Goal: Task Accomplishment & Management: Manage account settings

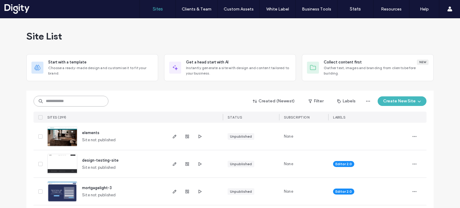
click at [83, 102] on input at bounding box center [71, 101] width 75 height 11
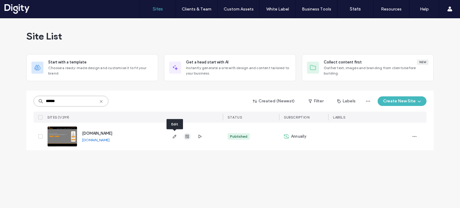
type input "******"
click at [189, 135] on icon "button" at bounding box center [187, 136] width 5 height 5
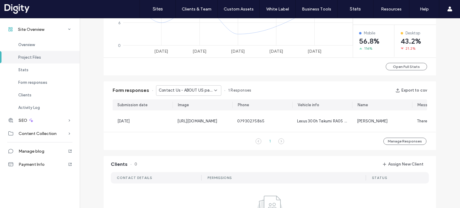
scroll to position [323, 0]
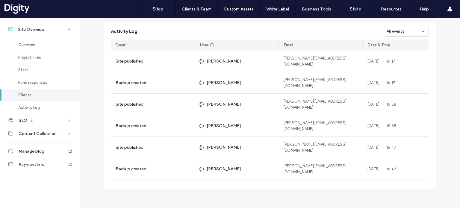
scroll to position [589, 0]
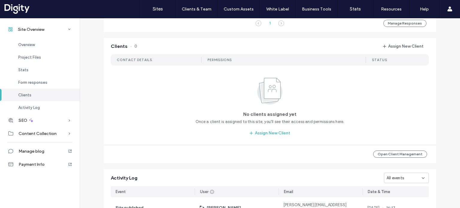
scroll to position [110, 0]
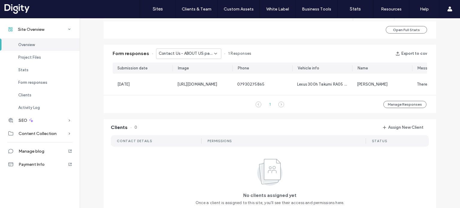
scroll to position [359, 0]
click at [413, 31] on button "Open Full Stats" at bounding box center [406, 28] width 41 height 7
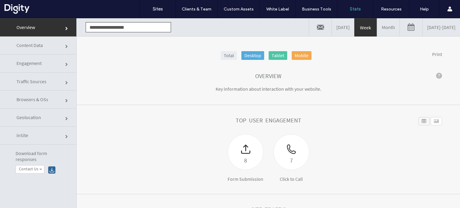
click at [423, 27] on link "08/05/2025 - 08/12/2025" at bounding box center [441, 27] width 37 height 18
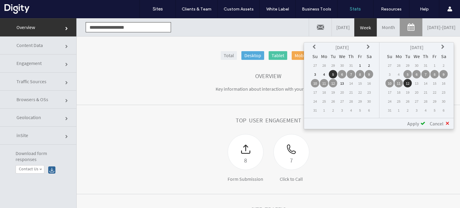
click at [316, 48] on icon at bounding box center [315, 47] width 5 height 5
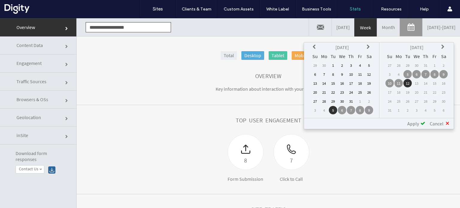
click at [316, 48] on icon at bounding box center [315, 47] width 5 height 5
click at [316, 47] on icon at bounding box center [315, 47] width 5 height 5
click at [315, 47] on icon at bounding box center [315, 47] width 5 height 5
click at [354, 72] on td "6" at bounding box center [351, 74] width 8 height 8
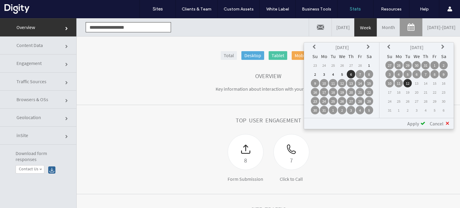
click at [416, 124] on span "Apply" at bounding box center [413, 124] width 12 height 6
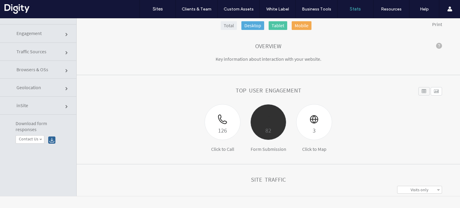
click at [275, 124] on div at bounding box center [268, 115] width 35 height 21
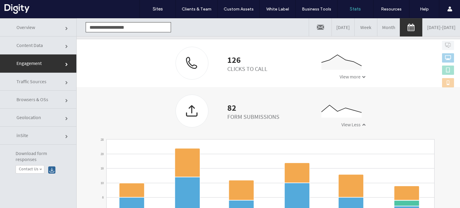
scroll to position [190, 0]
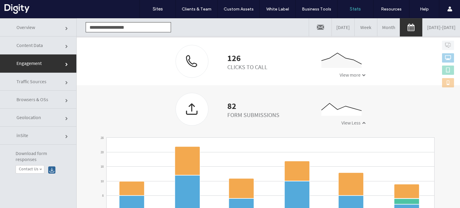
click link "Overview"
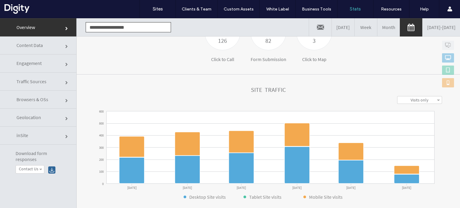
scroll to position [60, 0]
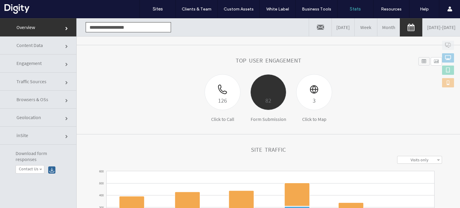
click at [270, 106] on div "82" at bounding box center [268, 92] width 36 height 36
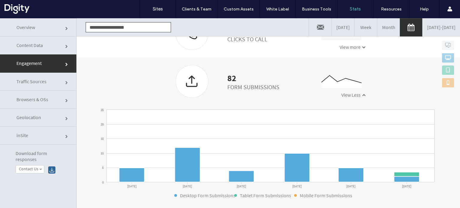
scroll to position [220, 0]
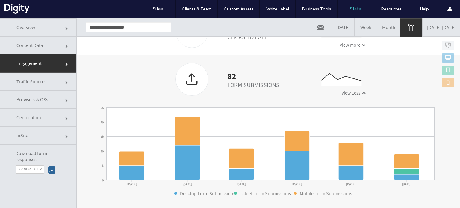
click at [196, 76] on div at bounding box center [192, 79] width 32 height 32
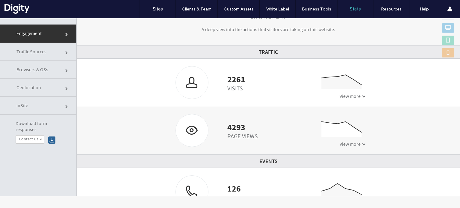
scroll to position [0, 0]
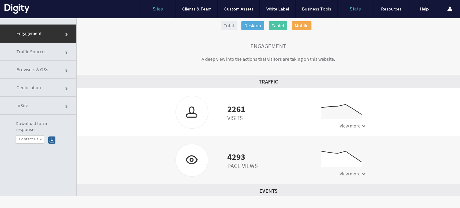
click at [158, 8] on label "Sites" at bounding box center [158, 8] width 10 height 5
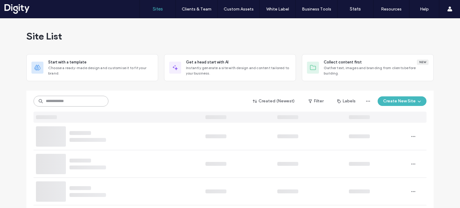
click at [71, 102] on input at bounding box center [71, 101] width 75 height 11
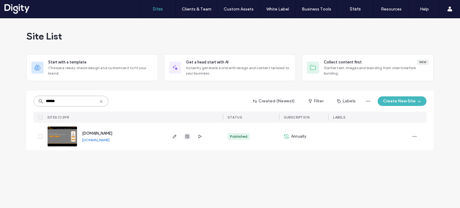
type input "******"
click at [188, 138] on use "button" at bounding box center [187, 137] width 4 height 4
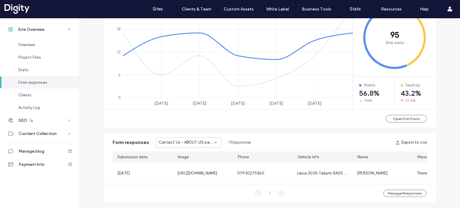
scroll to position [180, 0]
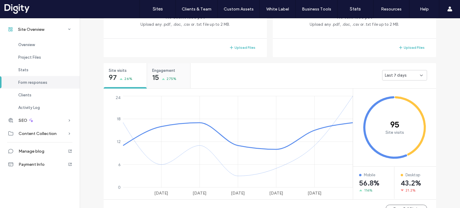
click at [164, 78] on div "15 275%" at bounding box center [164, 78] width 24 height 7
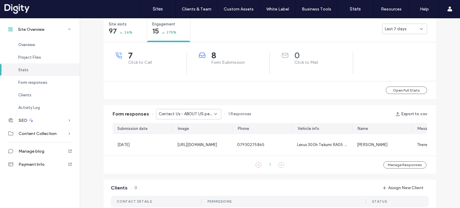
scroll to position [240, 0]
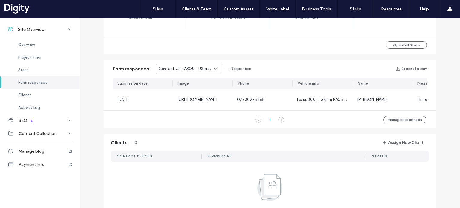
scroll to position [240, 0]
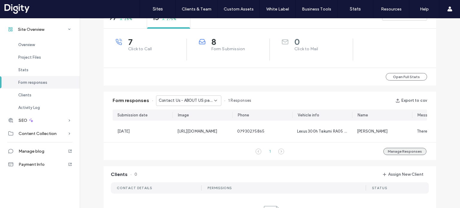
click at [408, 154] on button "Manage Responses" at bounding box center [404, 151] width 43 height 7
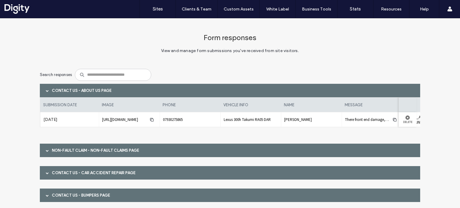
click at [106, 91] on div "Contact Us - ABOUT US page" at bounding box center [230, 90] width 380 height 13
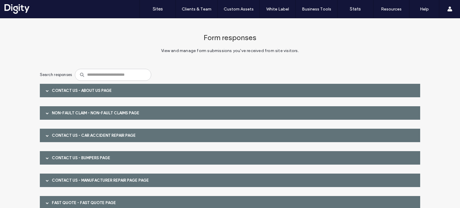
click at [103, 111] on div "Non-Fault Claim - Non-Fault Claims page" at bounding box center [230, 112] width 380 height 13
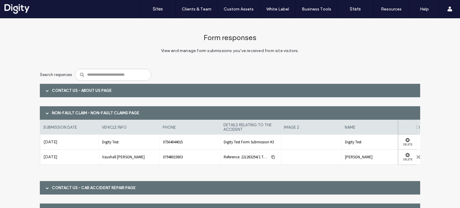
scroll to position [30, 0]
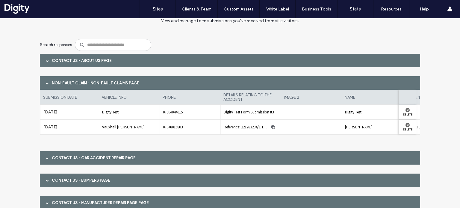
click at [116, 160] on div "Contact Us - Car Accident Repair page" at bounding box center [230, 157] width 380 height 13
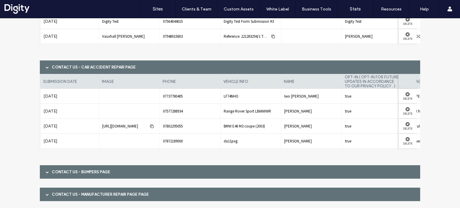
scroll to position [150, 0]
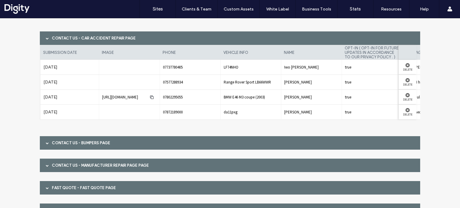
click at [91, 141] on div "Contact Us - Bumpers page" at bounding box center [230, 142] width 380 height 13
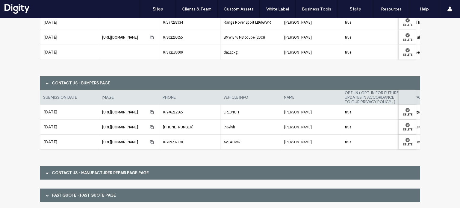
scroll to position [270, 0]
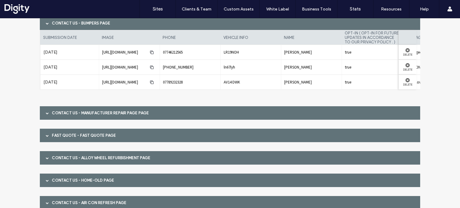
click at [90, 116] on div "Contact Us - Manufacturer Repair Page page" at bounding box center [230, 112] width 380 height 13
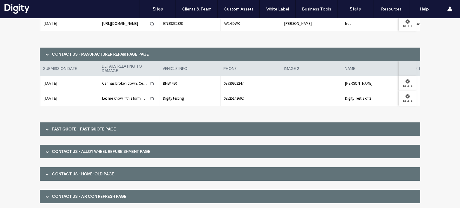
scroll to position [329, 0]
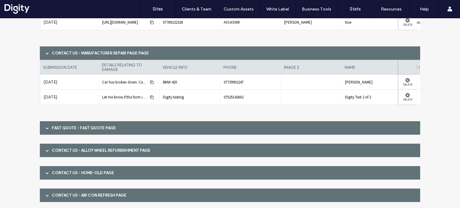
click at [97, 131] on div "Fast Quote - FAST QUOTE page" at bounding box center [230, 127] width 380 height 13
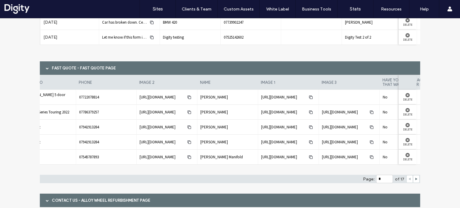
scroll to position [0, 0]
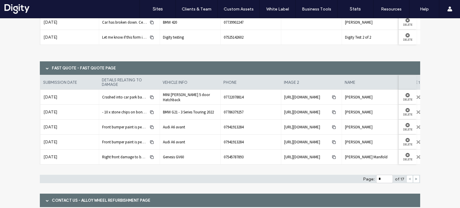
click at [415, 178] on icon at bounding box center [416, 179] width 3 height 3
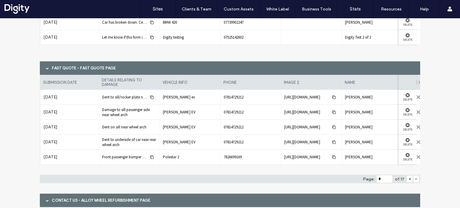
click at [415, 178] on icon at bounding box center [416, 179] width 3 height 3
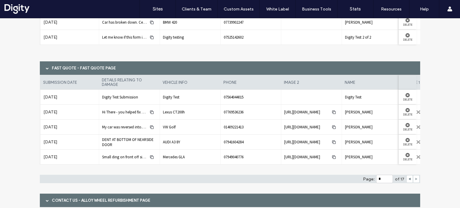
click at [415, 178] on icon at bounding box center [416, 179] width 3 height 3
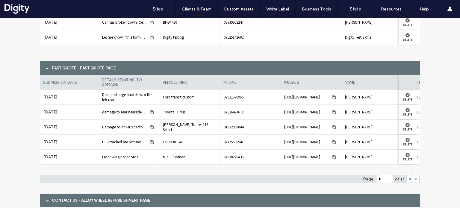
click at [415, 178] on icon at bounding box center [416, 179] width 3 height 3
type input "*"
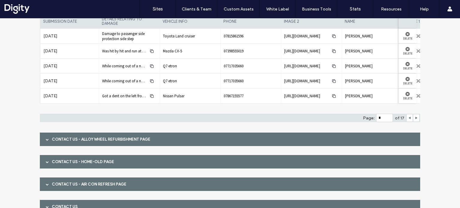
scroll to position [479, 0]
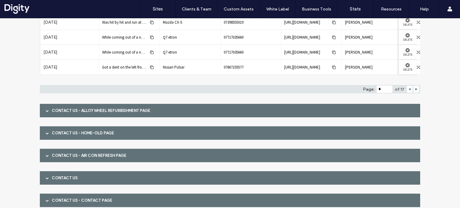
click at [135, 110] on div "Contact Us - Alloy Wheel Refurbishment page" at bounding box center [230, 110] width 380 height 13
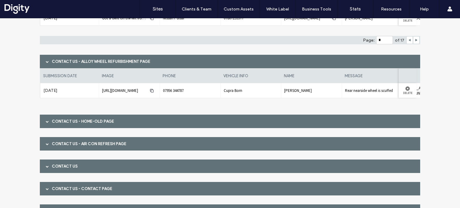
scroll to position [539, 0]
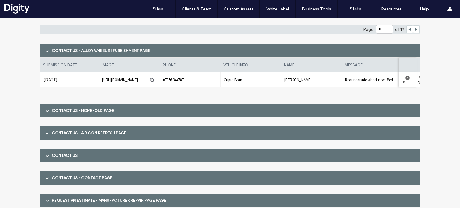
click at [114, 112] on div "CONTACT US - home-old page" at bounding box center [230, 110] width 380 height 13
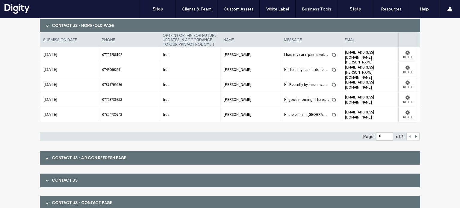
scroll to position [629, 0]
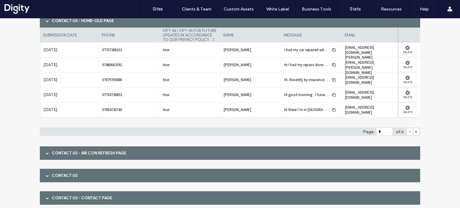
click at [99, 155] on div "Contact Us - Air Con Refresh page" at bounding box center [230, 152] width 380 height 13
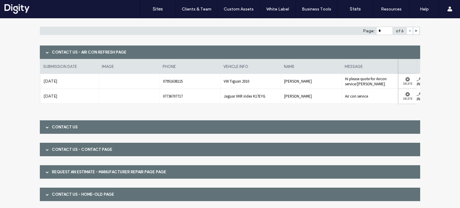
scroll to position [744, 0]
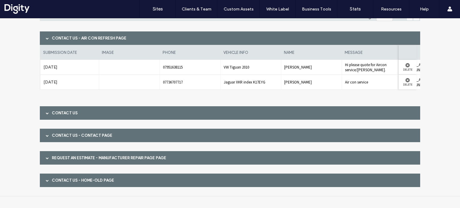
click at [95, 116] on div "Contact Us" at bounding box center [230, 112] width 380 height 13
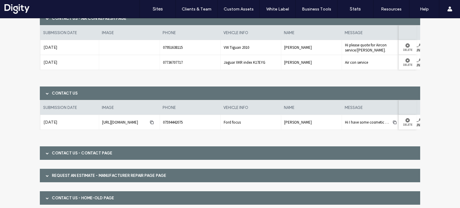
scroll to position [774, 0]
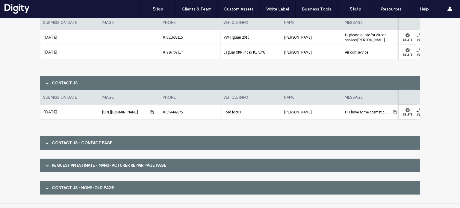
click at [95, 142] on div "Contact Us - CONTACT page" at bounding box center [230, 142] width 380 height 13
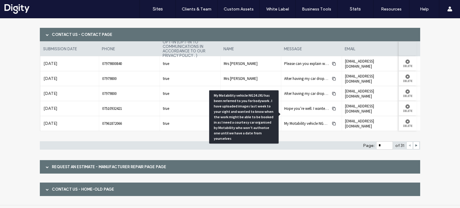
scroll to position [891, 0]
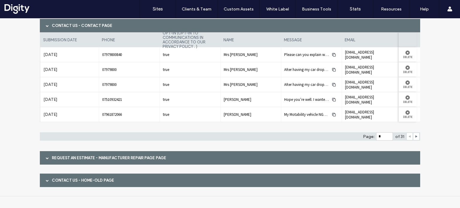
click at [113, 158] on div "REQUEST AN ESTIMATE - Manufacturer Repair Page page" at bounding box center [230, 157] width 380 height 13
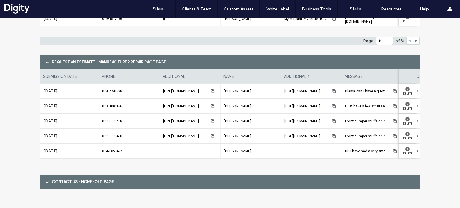
scroll to position [989, 0]
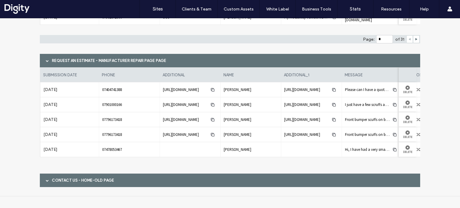
click at [154, 185] on div "Contact Us - home-old page" at bounding box center [230, 180] width 380 height 13
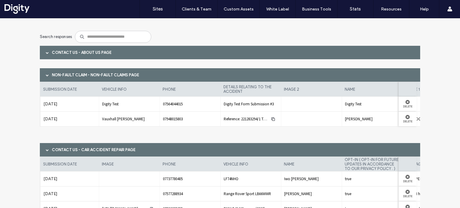
scroll to position [0, 0]
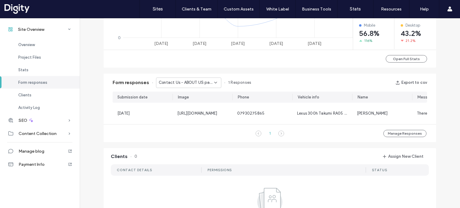
click at [192, 83] on span "Contact Us - ABOUT US page" at bounding box center [186, 83] width 55 height 6
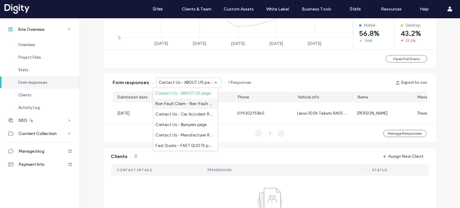
click at [183, 102] on span "Non-Fault Claim - Non-Fault Claims page" at bounding box center [183, 104] width 57 height 6
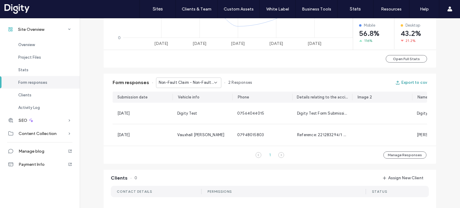
click at [406, 82] on button "Export to csv" at bounding box center [411, 83] width 32 height 10
click at [213, 86] on div "Non-Fault Claim - Non-Fault Claims page" at bounding box center [188, 83] width 65 height 10
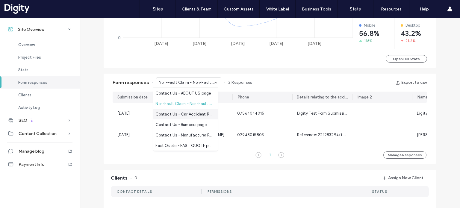
click at [199, 117] on span "Contact Us - Car Accident Repair page" at bounding box center [183, 114] width 57 height 6
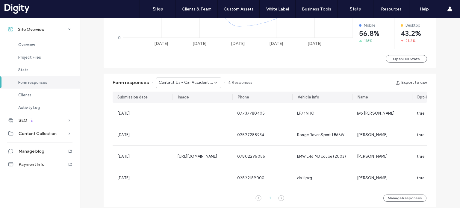
click at [192, 85] on span "Contact Us - Car Accident Repair page" at bounding box center [186, 83] width 55 height 6
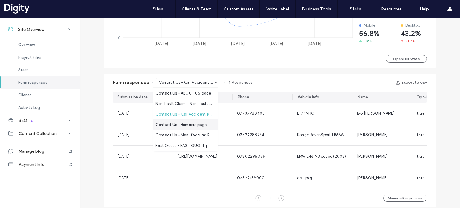
click at [185, 124] on span "Contact Us - Bumpers page" at bounding box center [180, 125] width 51 height 6
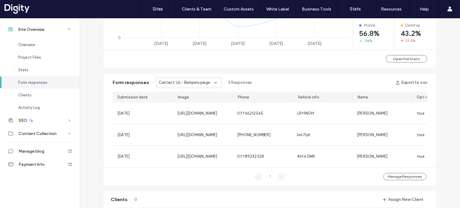
click at [178, 87] on div "Contact Us - Bumpers page" at bounding box center [188, 83] width 65 height 10
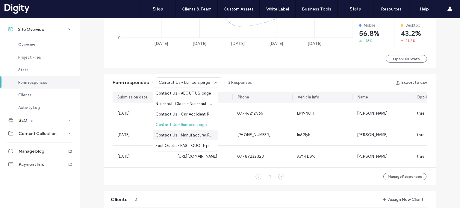
click at [175, 134] on span "Contact Us - Manufacturer Repair Page page" at bounding box center [183, 135] width 57 height 6
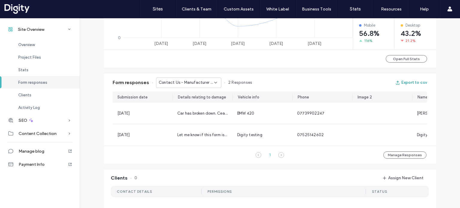
click at [402, 82] on button "Export to csv" at bounding box center [411, 83] width 32 height 10
click at [194, 85] on span "Contact Us - Manufacturer Repair Page page" at bounding box center [186, 83] width 55 height 6
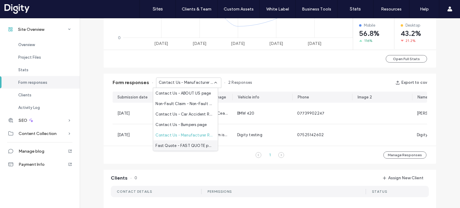
click at [179, 143] on span "Fast Quote - FAST QUOTE page" at bounding box center [183, 146] width 57 height 6
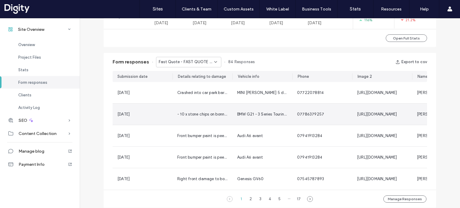
scroll to position [359, 0]
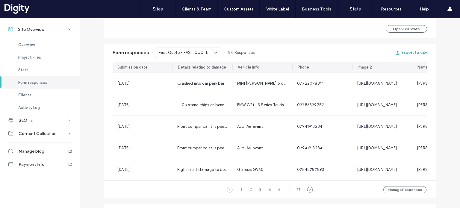
click at [404, 54] on button "Export to csv" at bounding box center [411, 53] width 32 height 10
click at [204, 52] on span "Fast Quote - FAST QUOTE page" at bounding box center [186, 53] width 55 height 6
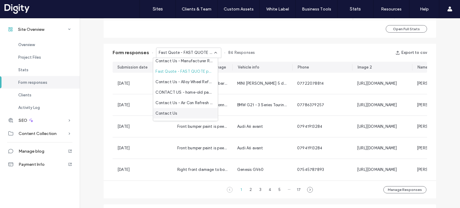
scroll to position [30, 0]
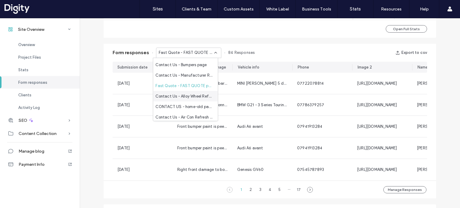
click at [192, 96] on span "Contact Us - Alloy Wheel Refurbishment page" at bounding box center [183, 96] width 57 height 6
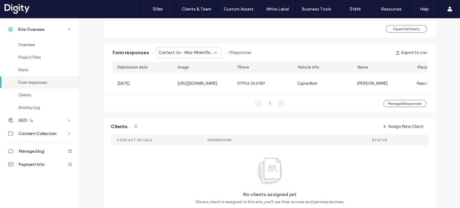
click at [194, 54] on span "Contact Us - Alloy Wheel Refurbishment page" at bounding box center [186, 53] width 55 height 6
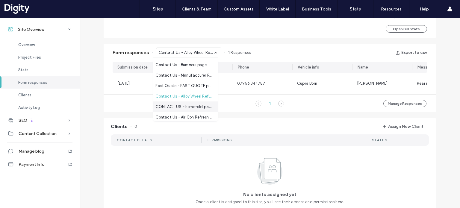
click at [194, 106] on span "CONTACT US - home-old page" at bounding box center [183, 107] width 57 height 6
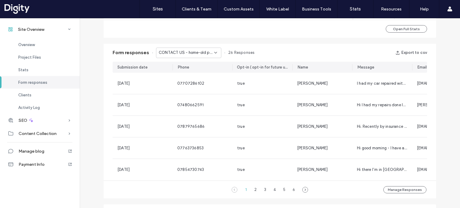
click at [194, 54] on span "CONTACT US - home-old page" at bounding box center [186, 53] width 55 height 6
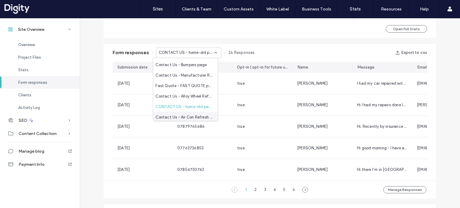
click at [194, 116] on span "Contact Us - Air Con Refresh page" at bounding box center [183, 117] width 57 height 6
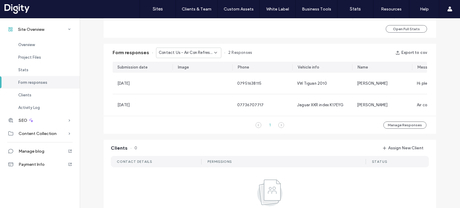
click at [191, 56] on div "Contact Us - Air Con Refresh page" at bounding box center [188, 53] width 65 height 10
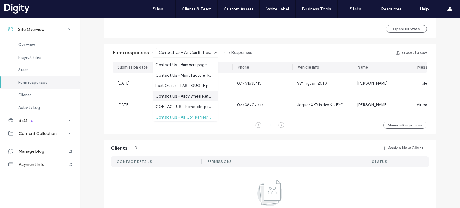
scroll to position [60, 0]
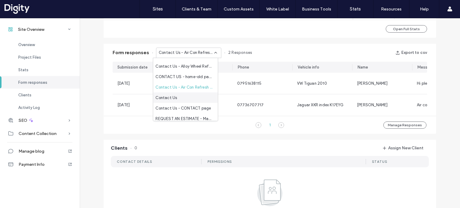
click at [188, 97] on div "Contact Us" at bounding box center [185, 98] width 65 height 10
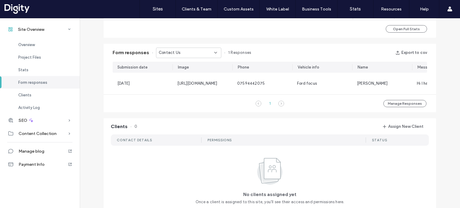
click at [190, 52] on div "Contact Us" at bounding box center [186, 53] width 55 height 6
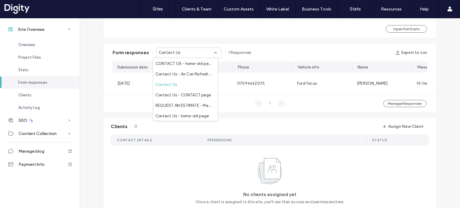
scroll to position [73, 0]
click at [191, 96] on span "Contact Us - CONTACT page" at bounding box center [182, 95] width 55 height 6
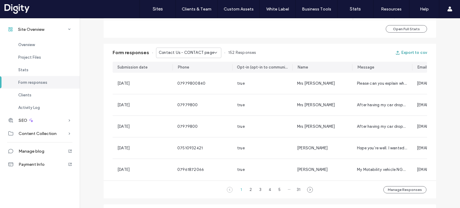
click at [402, 53] on button "Export to csv" at bounding box center [411, 53] width 32 height 10
click at [194, 51] on span "Contact Us - CONTACT page" at bounding box center [186, 53] width 55 height 6
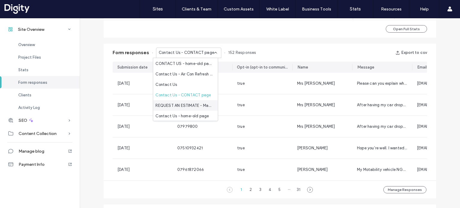
click at [194, 108] on span "REQUEST AN ESTIMATE - Manufacturer Repair Page page" at bounding box center [183, 105] width 57 height 6
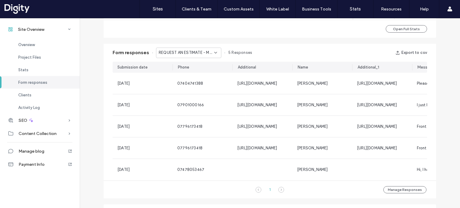
click at [195, 54] on span "REQUEST AN ESTIMATE - Manufacturer Repair Page page" at bounding box center [186, 53] width 55 height 6
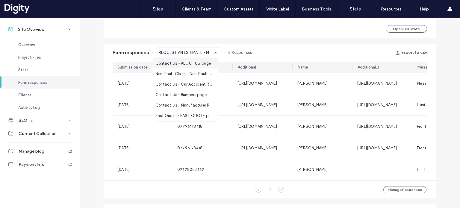
click at [195, 54] on span "REQUEST AN ESTIMATE - Manufacturer Repair Page page" at bounding box center [186, 53] width 55 height 6
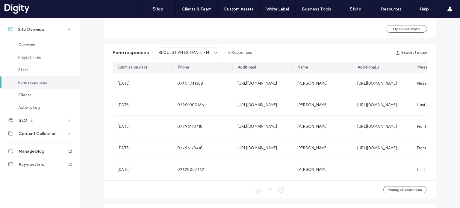
click at [168, 57] on div "REQUEST AN ESTIMATE - Manufacturer Repair Page page" at bounding box center [188, 53] width 65 height 10
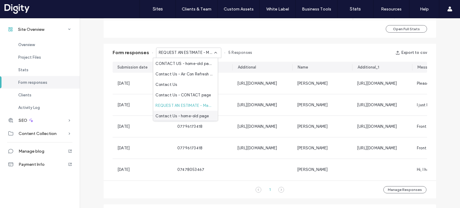
click at [186, 119] on div "Contact Us - home-old page" at bounding box center [185, 116] width 65 height 10
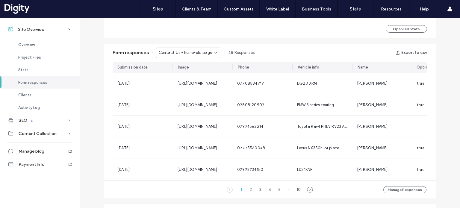
click at [195, 53] on span "Contact Us - home-old page" at bounding box center [185, 53] width 53 height 6
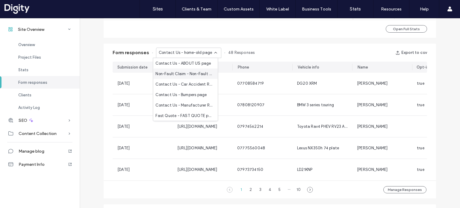
click at [193, 77] on div "Non-Fault Claim - Non-Fault Claims page" at bounding box center [185, 74] width 65 height 10
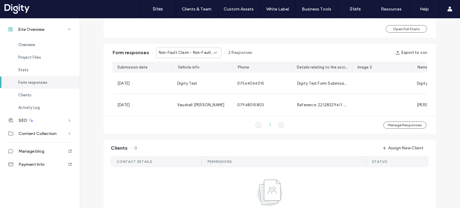
click at [203, 50] on span "Non-Fault Claim - Non-Fault Claims page" at bounding box center [186, 53] width 55 height 6
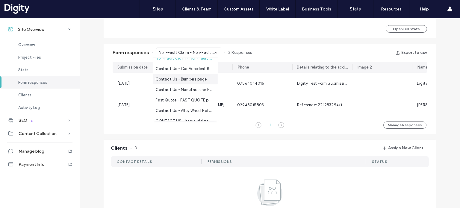
scroll to position [0, 0]
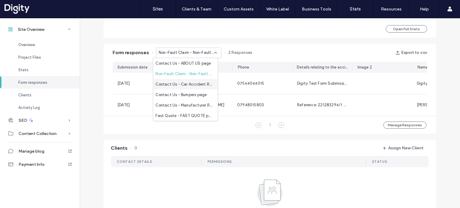
click at [192, 84] on span "Contact Us - Car Accident Repair page" at bounding box center [183, 84] width 57 height 6
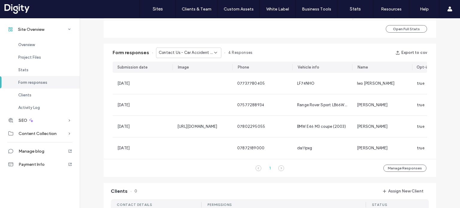
click at [201, 50] on span "Contact Us - Car Accident Repair page" at bounding box center [186, 53] width 55 height 6
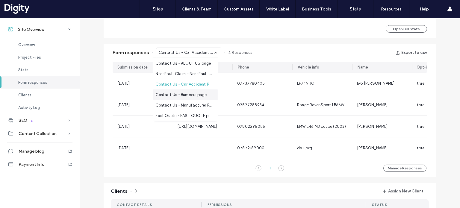
click at [192, 92] on span "Contact Us - Bumpers page" at bounding box center [180, 95] width 51 height 6
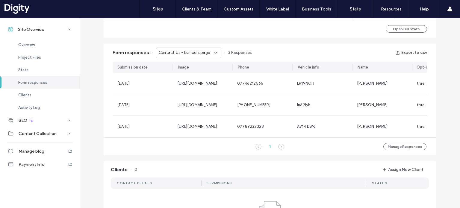
click at [193, 49] on div "Contact Us - Bumpers page" at bounding box center [188, 53] width 65 height 10
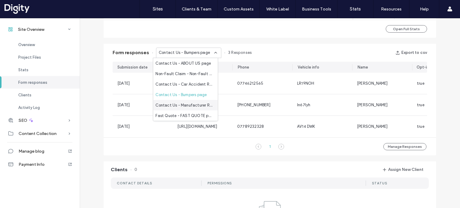
click at [192, 104] on span "Contact Us - Manufacturer Repair Page page" at bounding box center [183, 105] width 57 height 6
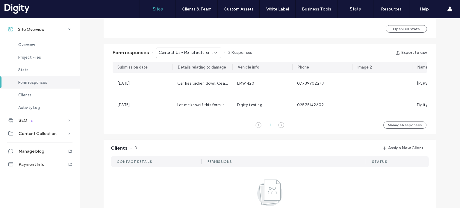
click at [155, 8] on label "Sites" at bounding box center [158, 8] width 10 height 5
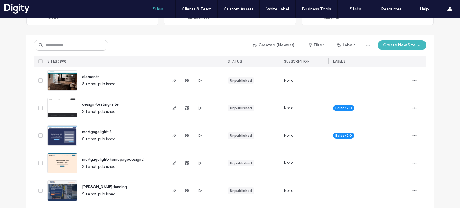
scroll to position [90, 0]
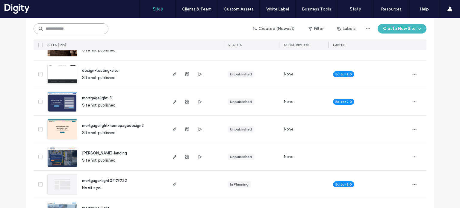
click at [78, 30] on input at bounding box center [71, 28] width 75 height 11
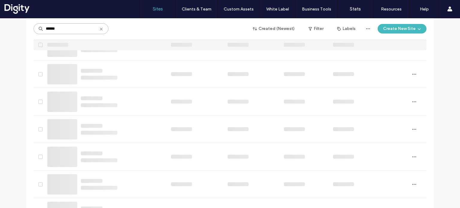
scroll to position [0, 0]
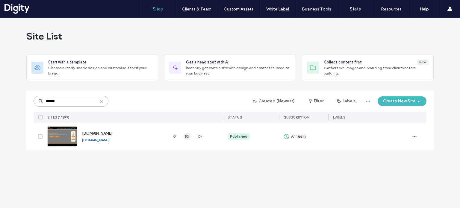
type input "******"
click at [187, 136] on use "button" at bounding box center [187, 137] width 4 height 4
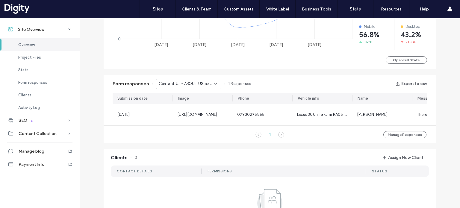
scroll to position [329, 0]
click at [184, 81] on span "Contact Us - ABOUT US page" at bounding box center [186, 83] width 55 height 6
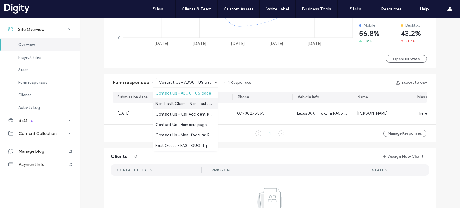
click at [178, 102] on span "Non-Fault Claim - Non-Fault Claims page" at bounding box center [183, 104] width 57 height 6
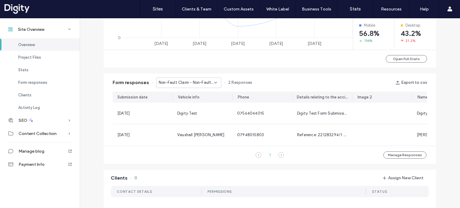
click at [180, 84] on span "Non-Fault Claim - Non-Fault Claims page" at bounding box center [186, 83] width 55 height 6
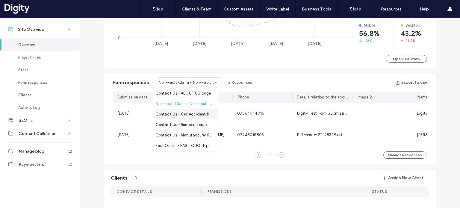
click at [175, 114] on span "Contact Us - Car Accident Repair page" at bounding box center [183, 114] width 57 height 6
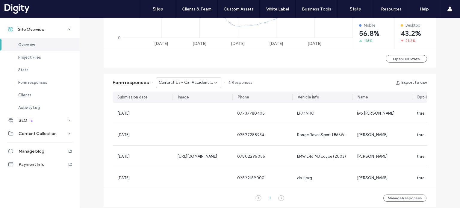
click at [176, 82] on span "Contact Us - Car Accident Repair page" at bounding box center [186, 83] width 55 height 6
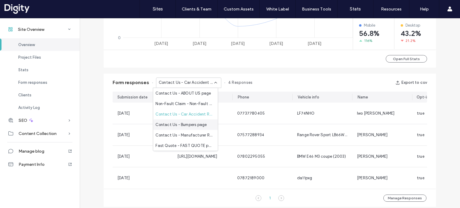
click at [171, 123] on span "Contact Us - Bumpers page" at bounding box center [180, 125] width 51 height 6
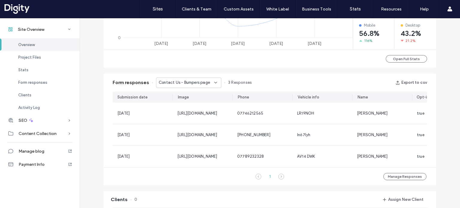
click at [180, 84] on span "Contact Us - Bumpers page" at bounding box center [184, 83] width 51 height 6
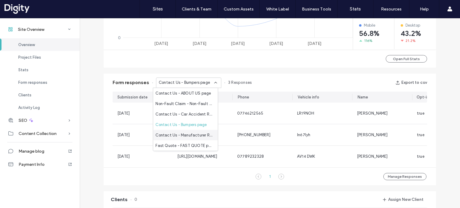
click at [179, 134] on span "Contact Us - Manufacturer Repair Page page" at bounding box center [183, 135] width 57 height 6
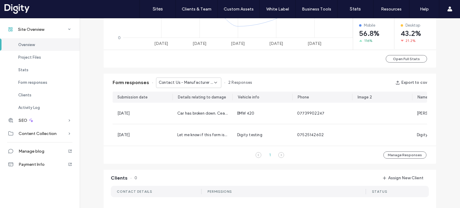
click at [177, 79] on div "Contact Us - Manufacturer Repair Page page" at bounding box center [188, 83] width 65 height 10
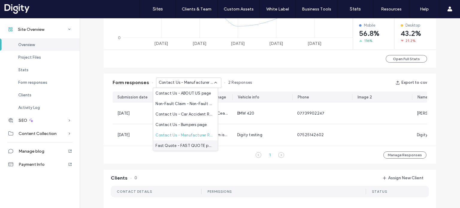
click at [177, 144] on span "Fast Quote - FAST QUOTE page" at bounding box center [183, 146] width 57 height 6
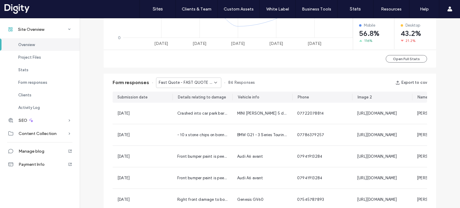
scroll to position [359, 0]
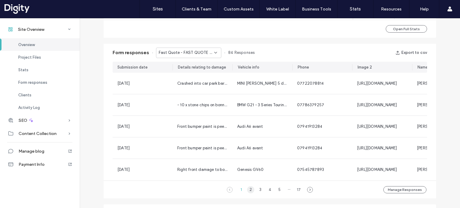
click at [248, 193] on div "2" at bounding box center [250, 189] width 7 height 7
click at [259, 193] on div "3" at bounding box center [260, 189] width 7 height 7
click at [267, 193] on div "4" at bounding box center [269, 189] width 7 height 7
click at [271, 193] on div "5" at bounding box center [274, 189] width 7 height 7
click at [277, 193] on div "6" at bounding box center [279, 189] width 7 height 7
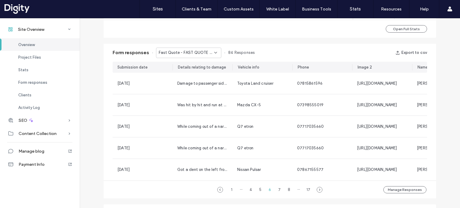
click at [193, 52] on span "Fast Quote - FAST QUOTE page" at bounding box center [186, 53] width 55 height 6
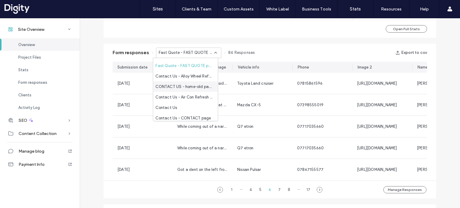
scroll to position [60, 0]
click at [193, 107] on span "Contact Us - CONTACT page" at bounding box center [182, 108] width 55 height 6
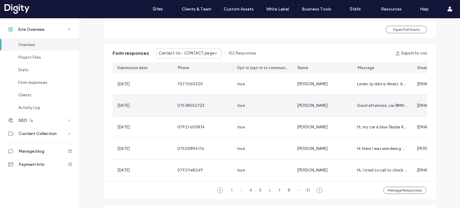
scroll to position [359, 0]
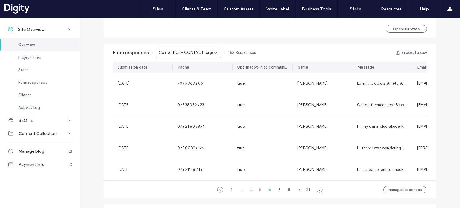
click at [181, 55] on span "Contact Us - CONTACT page" at bounding box center [186, 53] width 55 height 6
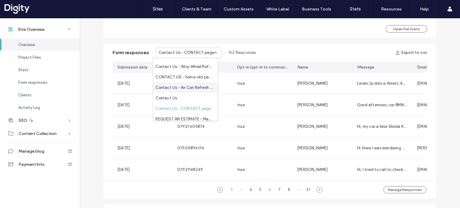
scroll to position [60, 0]
click at [193, 96] on div "Contact Us" at bounding box center [185, 98] width 65 height 10
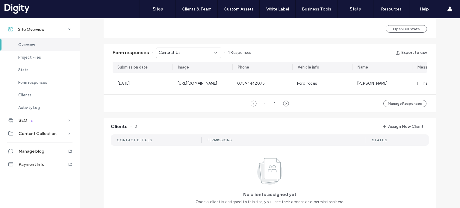
click at [185, 54] on div "Contact Us" at bounding box center [186, 53] width 55 height 6
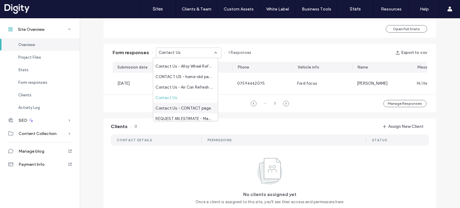
click at [195, 104] on div "Contact Us - CONTACT page" at bounding box center [185, 108] width 65 height 10
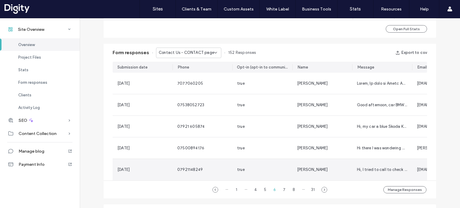
drag, startPoint x: 223, startPoint y: 170, endPoint x: 227, endPoint y: 175, distance: 6.2
drag, startPoint x: 227, startPoint y: 175, endPoint x: 236, endPoint y: 193, distance: 20.6
click at [236, 193] on div "1" at bounding box center [236, 189] width 7 height 7
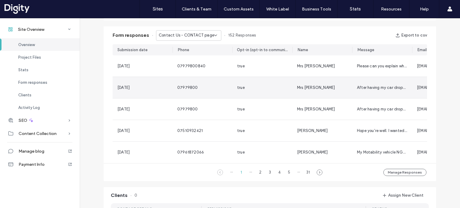
scroll to position [389, 0]
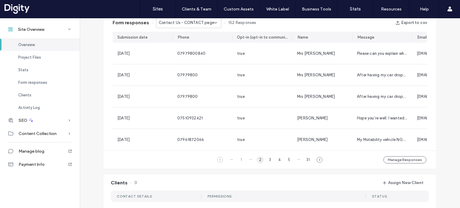
click at [259, 164] on div "2" at bounding box center [260, 159] width 7 height 7
click at [267, 164] on div "3" at bounding box center [269, 159] width 7 height 7
click at [277, 164] on div "4" at bounding box center [279, 159] width 7 height 7
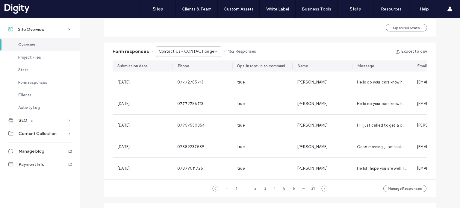
scroll to position [329, 0]
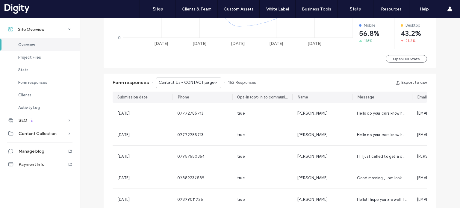
click at [192, 81] on span "Contact Us - CONTACT page" at bounding box center [186, 83] width 55 height 6
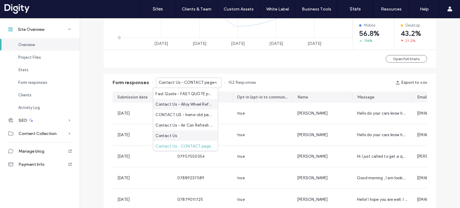
scroll to position [43, 0]
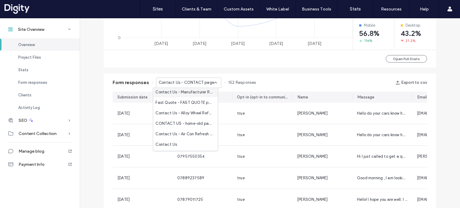
click at [195, 94] on span "Contact Us - Manufacturer Repair Page page" at bounding box center [183, 92] width 57 height 6
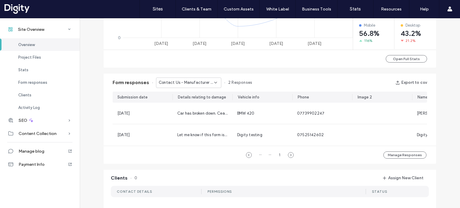
click at [170, 82] on span "Contact Us - Manufacturer Repair Page page" at bounding box center [186, 83] width 55 height 6
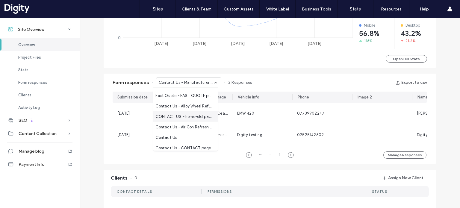
scroll to position [60, 0]
click at [293, 74] on div "Form responses Contact Us - Manufacturer Repair Page page 2 Responses Export to…" at bounding box center [270, 83] width 332 height 18
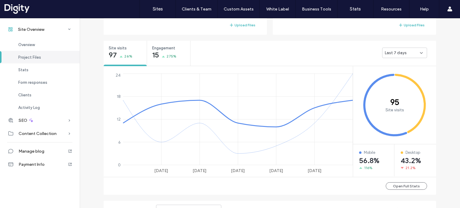
scroll to position [210, 0]
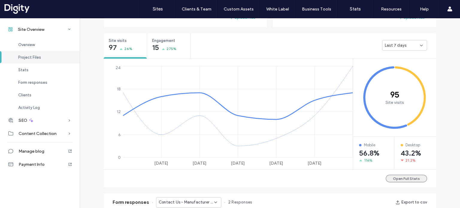
click at [408, 178] on button "Open Full Stats" at bounding box center [406, 178] width 41 height 7
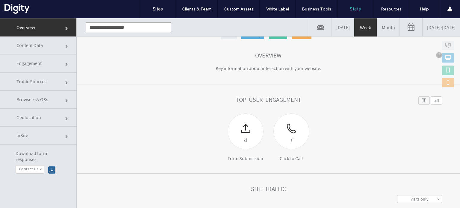
scroll to position [30, 0]
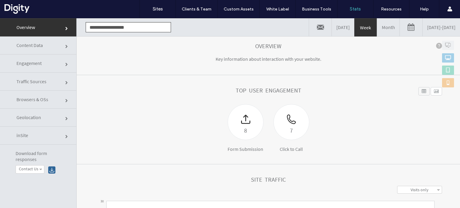
click at [423, 28] on link "08/05/2025 - 08/12/2025" at bounding box center [441, 27] width 37 height 18
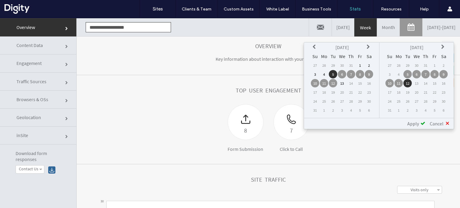
click at [315, 48] on icon at bounding box center [315, 47] width 5 height 5
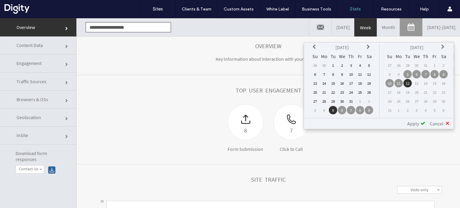
click at [315, 48] on icon at bounding box center [315, 47] width 5 height 5
click at [351, 66] on td "1" at bounding box center [351, 65] width 8 height 8
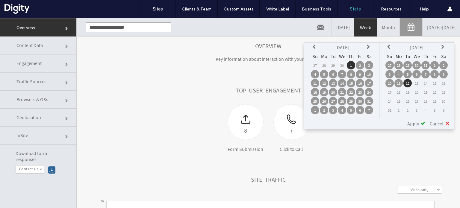
click at [389, 47] on icon at bounding box center [389, 47] width 5 height 5
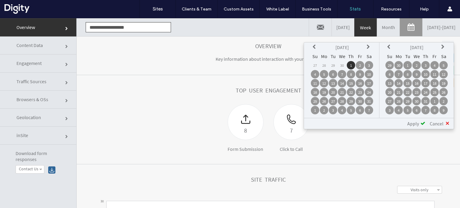
click at [427, 99] on td "31" at bounding box center [425, 101] width 8 height 8
click at [420, 122] on div "Apply" at bounding box center [414, 124] width 22 height 6
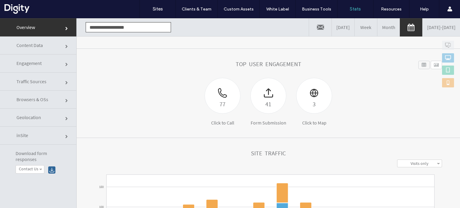
scroll to position [60, 0]
